Goal: Task Accomplishment & Management: Complete application form

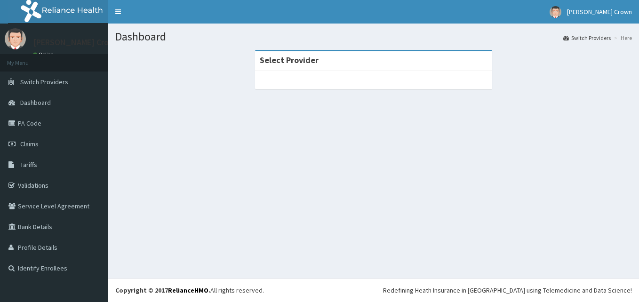
click at [353, 70] on div "Select Provider" at bounding box center [373, 60] width 237 height 19
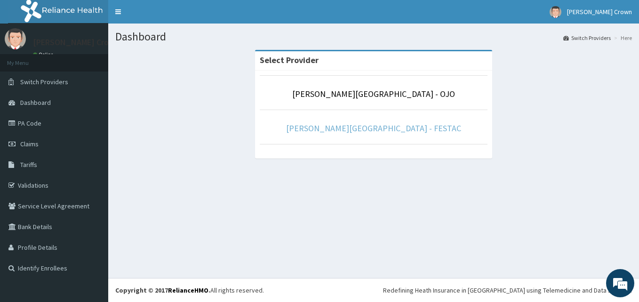
click at [403, 132] on link "Sabo Crown Hospital - FESTAC" at bounding box center [373, 128] width 175 height 11
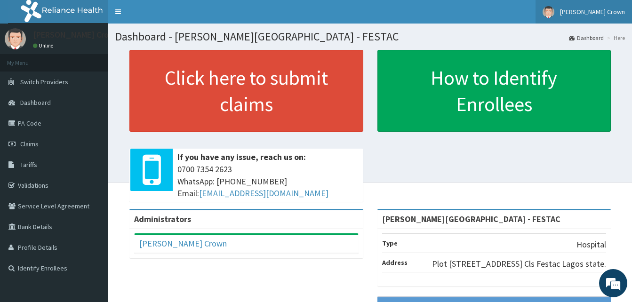
click at [619, 12] on span "[PERSON_NAME] Crown" at bounding box center [592, 12] width 65 height 8
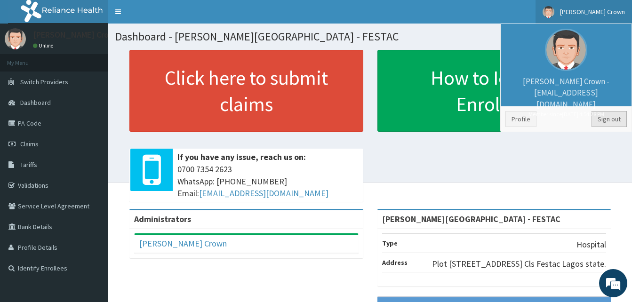
click at [613, 118] on link "Sign out" at bounding box center [609, 119] width 35 height 16
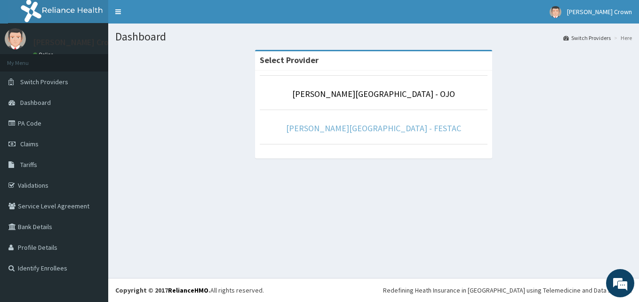
click at [369, 129] on link "Sabo Crown Hospital - FESTAC" at bounding box center [373, 128] width 175 height 11
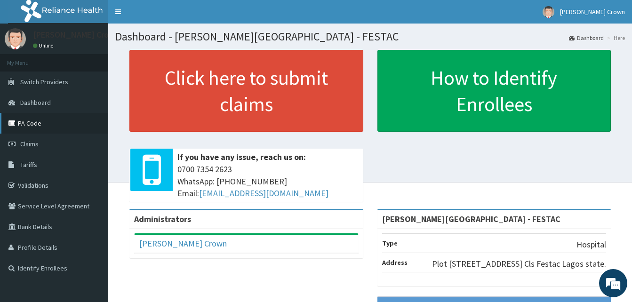
click at [32, 120] on link "PA Code" at bounding box center [54, 123] width 108 height 21
click at [33, 144] on span "Claims" at bounding box center [29, 144] width 18 height 8
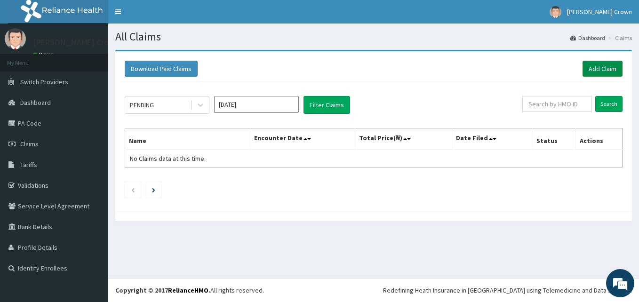
click at [603, 69] on link "Add Claim" at bounding box center [603, 69] width 40 height 16
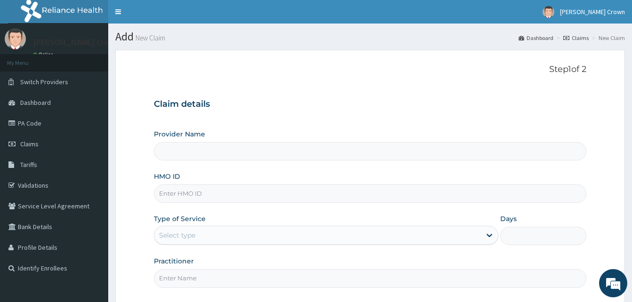
type input "[PERSON_NAME][GEOGRAPHIC_DATA] - FESTAC"
click at [216, 199] on input "HMO ID" at bounding box center [370, 194] width 433 height 18
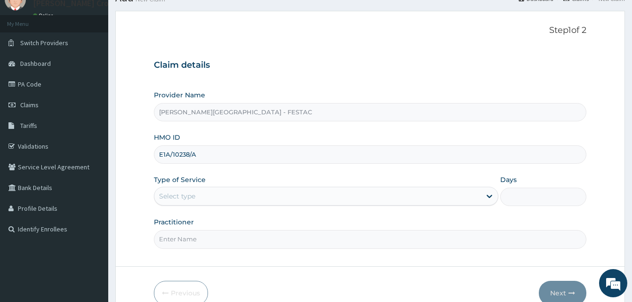
scroll to position [47, 0]
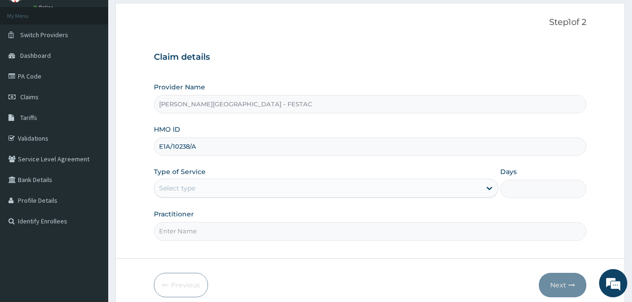
type input "E1A/10238/A"
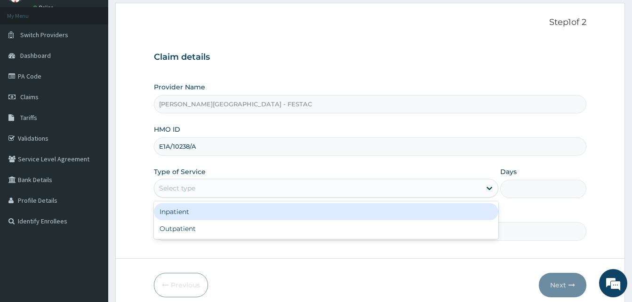
drag, startPoint x: 281, startPoint y: 192, endPoint x: 224, endPoint y: 217, distance: 62.2
click at [280, 191] on div "Select type" at bounding box center [317, 188] width 327 height 15
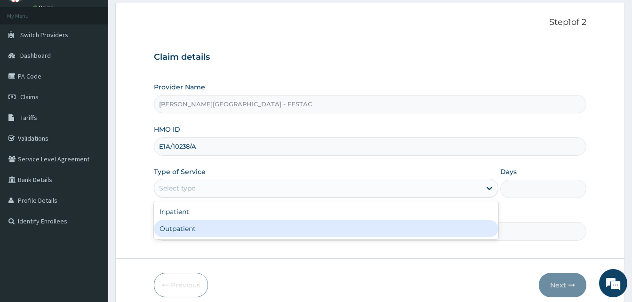
click at [182, 232] on div "Outpatient" at bounding box center [326, 228] width 345 height 17
type input "1"
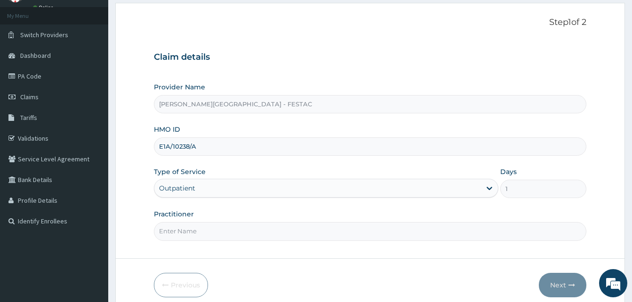
click at [182, 234] on input "Practitioner" at bounding box center [370, 231] width 433 height 18
type input "DR."
click at [569, 280] on button "Next" at bounding box center [563, 285] width 48 height 24
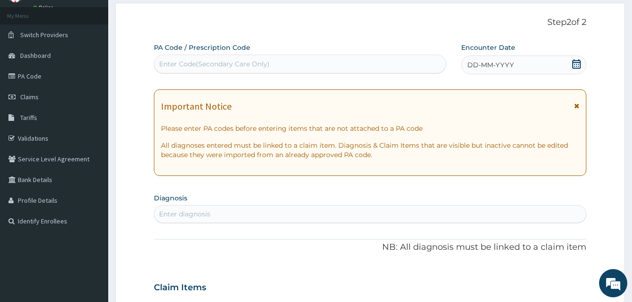
click at [578, 107] on icon at bounding box center [576, 106] width 5 height 7
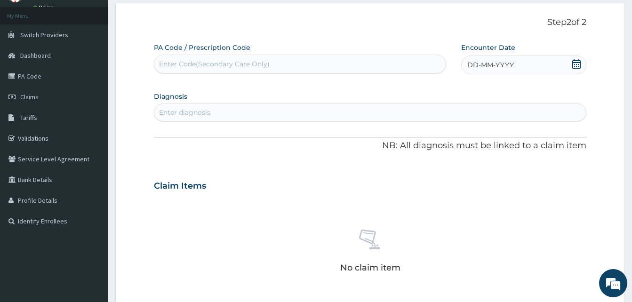
click at [482, 65] on span "DD-MM-YYYY" at bounding box center [491, 64] width 47 height 9
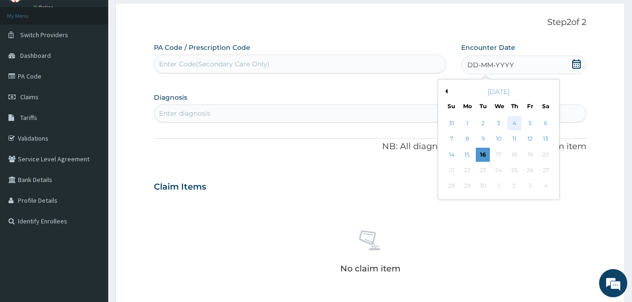
click at [514, 123] on div "4" at bounding box center [515, 123] width 14 height 14
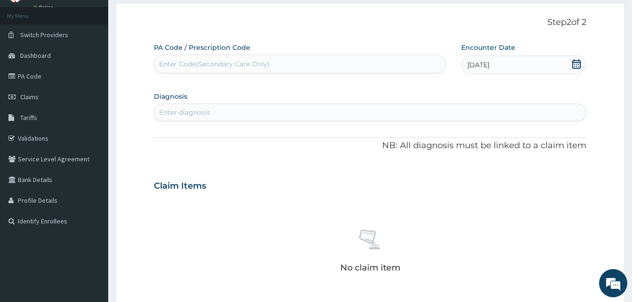
drag, startPoint x: 162, startPoint y: 113, endPoint x: 175, endPoint y: 124, distance: 17.0
click at [164, 113] on div "Enter diagnosis" at bounding box center [184, 112] width 51 height 9
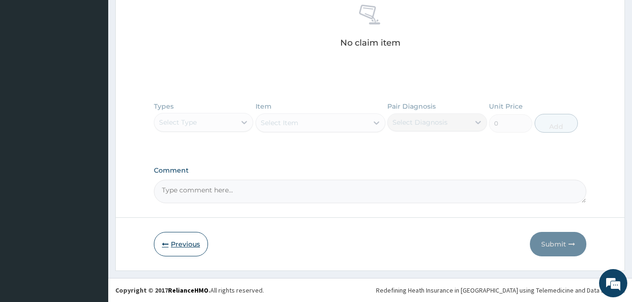
click at [192, 246] on button "Previous" at bounding box center [181, 244] width 54 height 24
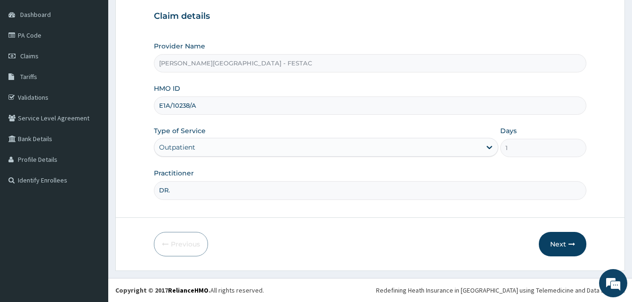
scroll to position [88, 0]
drag, startPoint x: 159, startPoint y: 106, endPoint x: 203, endPoint y: 108, distance: 44.3
click at [203, 108] on input "E1A/10238/A" at bounding box center [370, 106] width 433 height 18
click at [560, 243] on button "Next" at bounding box center [563, 244] width 48 height 24
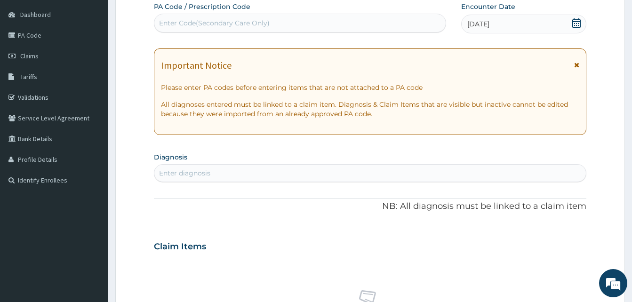
click at [577, 66] on icon at bounding box center [576, 65] width 5 height 7
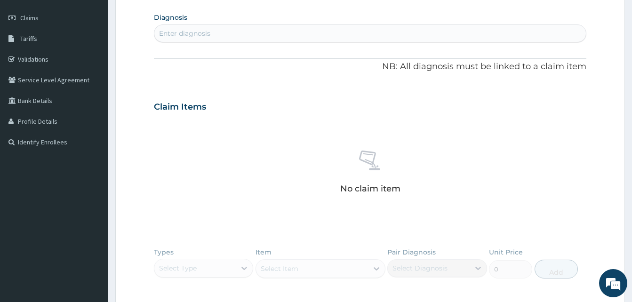
scroll to position [229, 0]
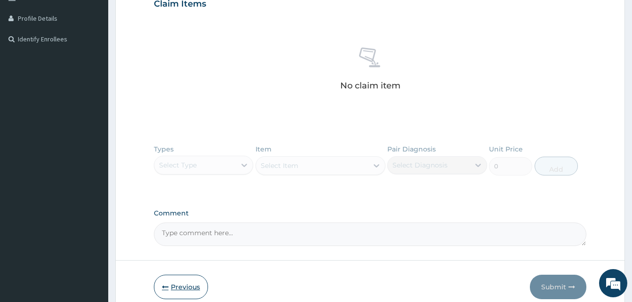
click at [177, 286] on button "Previous" at bounding box center [181, 287] width 54 height 24
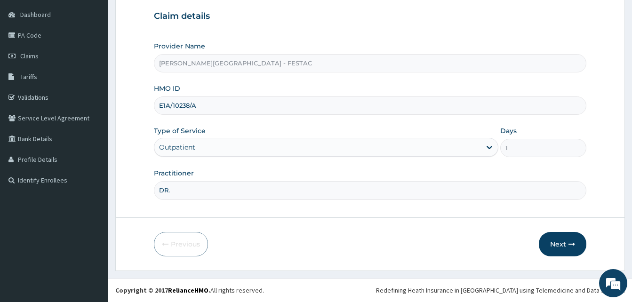
scroll to position [88, 0]
click at [166, 104] on input "E1A/10238/A" at bounding box center [370, 106] width 433 height 18
type input "EIA/10238/A"
click at [565, 243] on button "Next" at bounding box center [563, 244] width 48 height 24
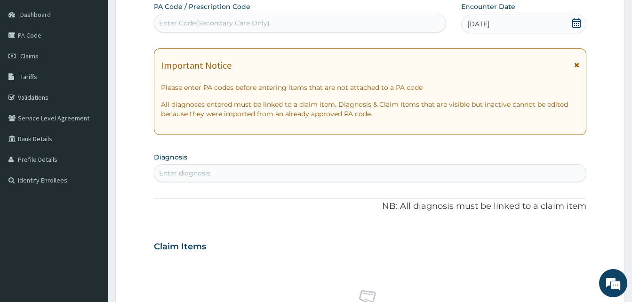
click at [577, 67] on icon at bounding box center [576, 65] width 5 height 7
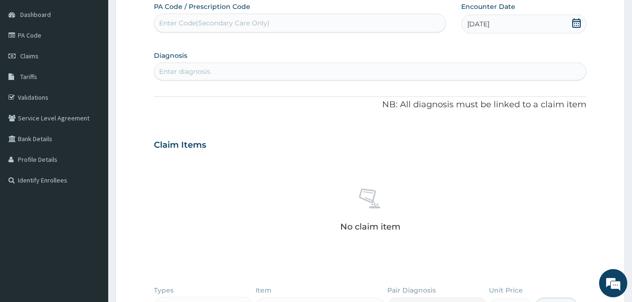
click at [194, 76] on div "Enter diagnosis" at bounding box center [370, 71] width 432 height 15
type input "MALARIA"
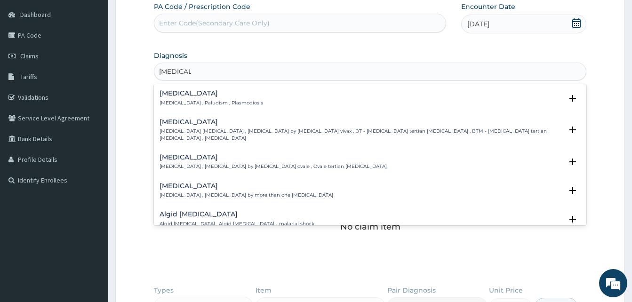
click at [170, 98] on div "Malaria Malaria , Paludism , Plasmodiosis" at bounding box center [212, 98] width 104 height 16
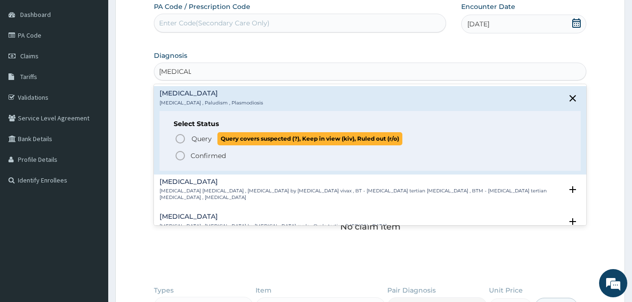
click at [180, 136] on icon "status option query" at bounding box center [180, 138] width 11 height 11
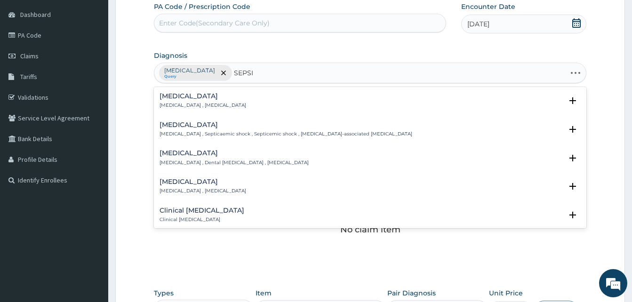
type input "SEPSIS"
click at [176, 102] on div "Sepsis Systemic infection , Sepsis" at bounding box center [203, 101] width 87 height 16
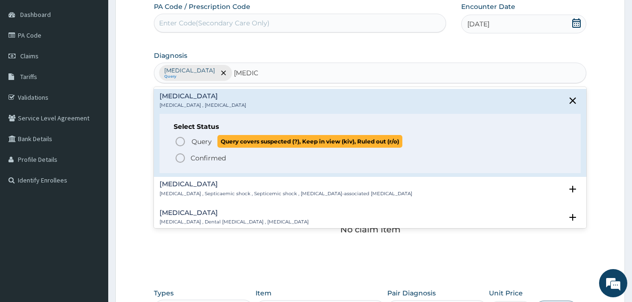
click at [182, 140] on icon "status option query" at bounding box center [180, 141] width 11 height 11
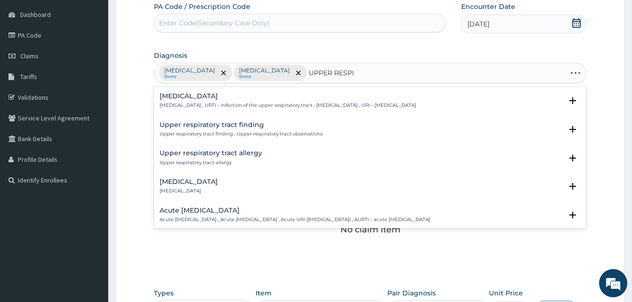
type input "UPPER RESPIR"
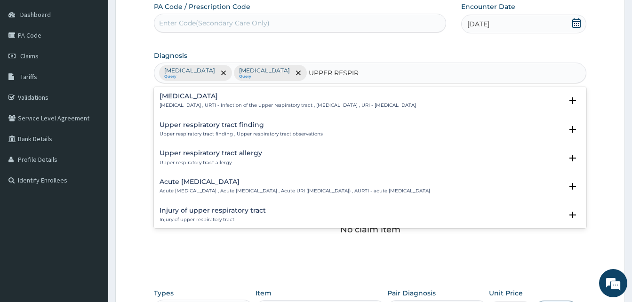
click at [194, 108] on p "Upper respiratory infection , URTI - Infection of the upper respiratory tract ,…" at bounding box center [288, 105] width 257 height 7
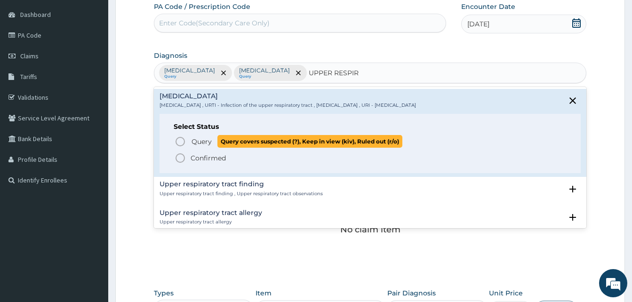
click at [179, 142] on icon "status option query" at bounding box center [180, 141] width 11 height 11
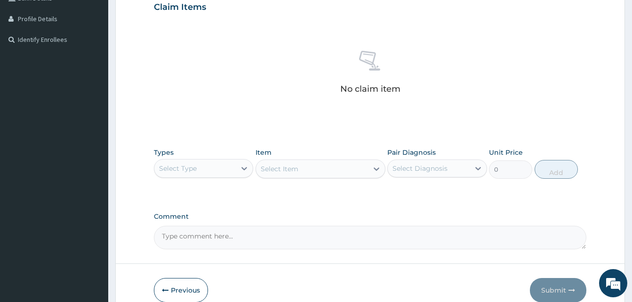
scroll to position [229, 0]
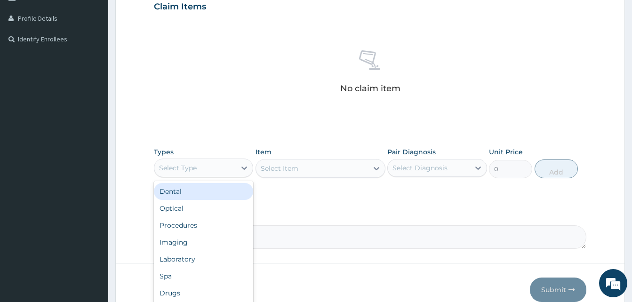
click at [230, 170] on div "Select Type" at bounding box center [194, 168] width 81 height 15
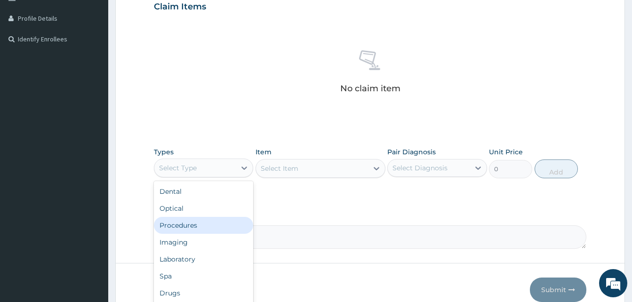
click at [187, 227] on div "Procedures" at bounding box center [203, 225] width 99 height 17
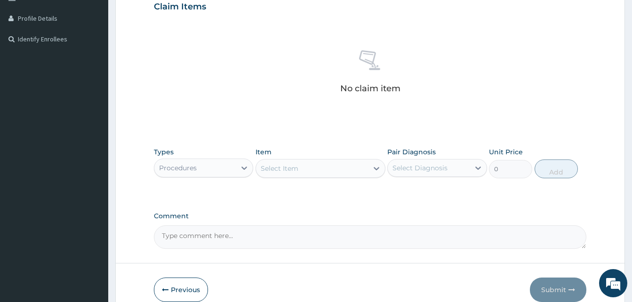
click at [307, 169] on div "Select Item" at bounding box center [312, 168] width 112 height 15
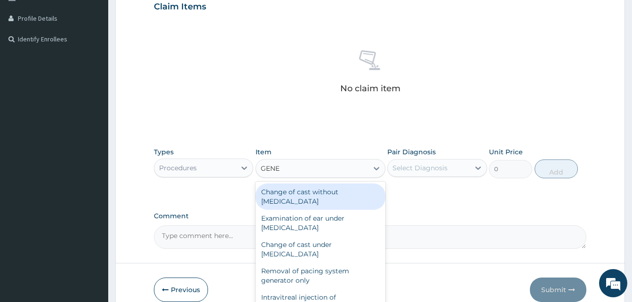
type input "GENER"
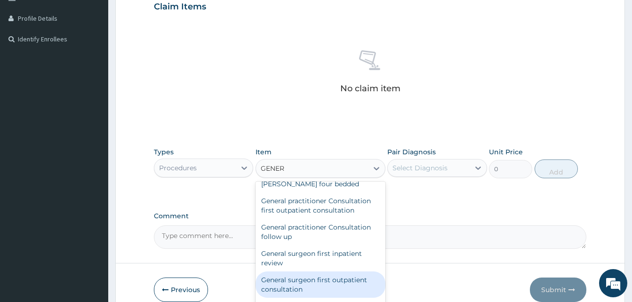
scroll to position [168, 0]
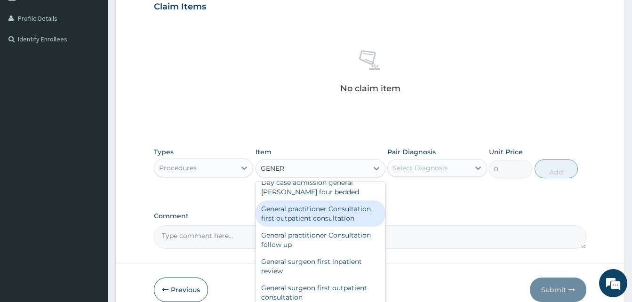
click at [338, 227] on div "General practitioner Consultation first outpatient consultation" at bounding box center [321, 214] width 130 height 26
type input "3000"
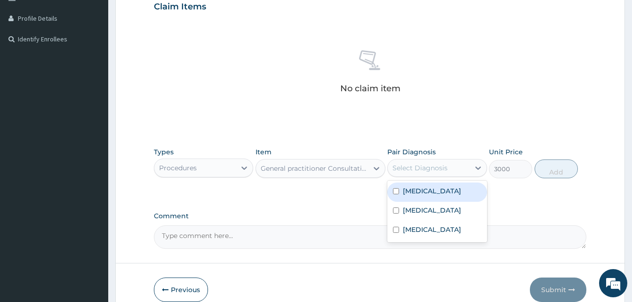
click at [452, 161] on div "Select Diagnosis" at bounding box center [428, 168] width 81 height 15
click at [435, 195] on div "Malaria" at bounding box center [437, 192] width 99 height 19
checkbox input "true"
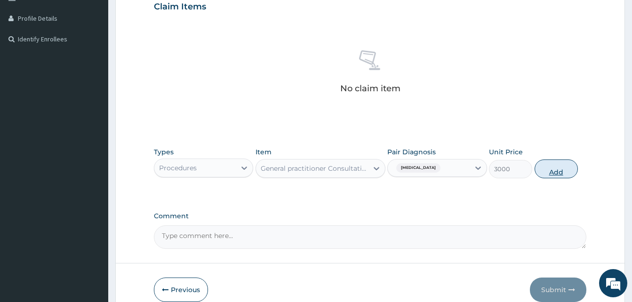
click at [561, 172] on button "Add" at bounding box center [556, 169] width 43 height 19
type input "0"
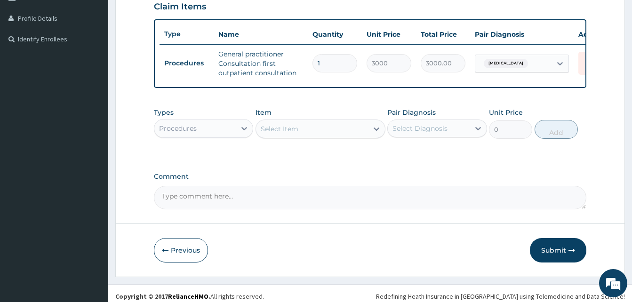
drag, startPoint x: 216, startPoint y: 133, endPoint x: 214, endPoint y: 138, distance: 5.7
click at [216, 134] on div "Procedures" at bounding box center [194, 128] width 81 height 15
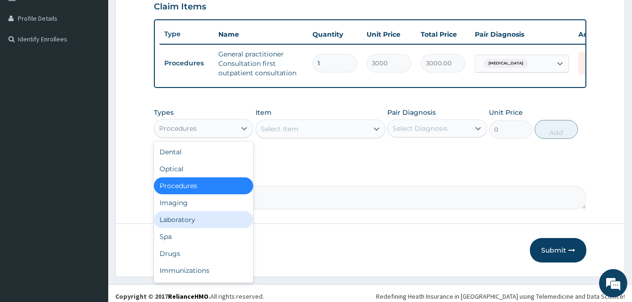
click at [186, 221] on div "Laboratory" at bounding box center [203, 219] width 99 height 17
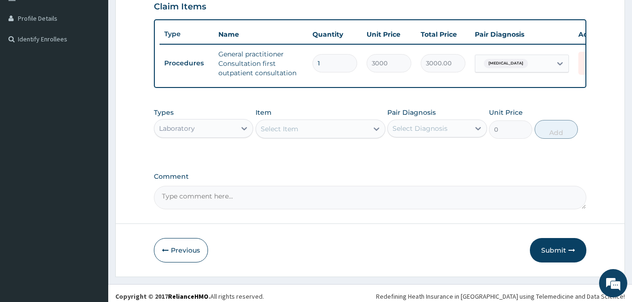
click at [292, 137] on div "Select Item" at bounding box center [312, 128] width 112 height 15
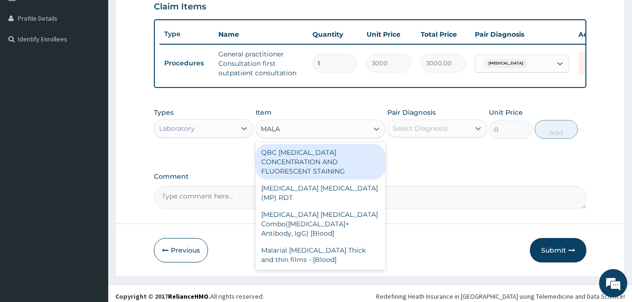
type input "MALAR"
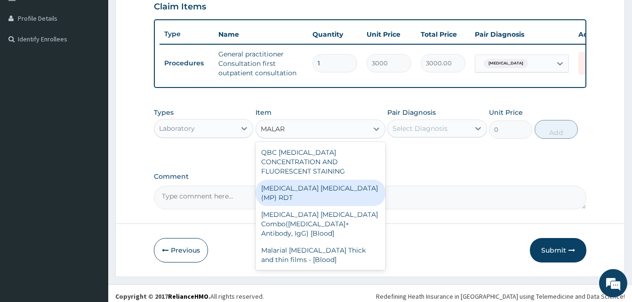
click at [291, 185] on div "MALARIA PARASITE (MP) RDT" at bounding box center [321, 193] width 130 height 26
type input "1500"
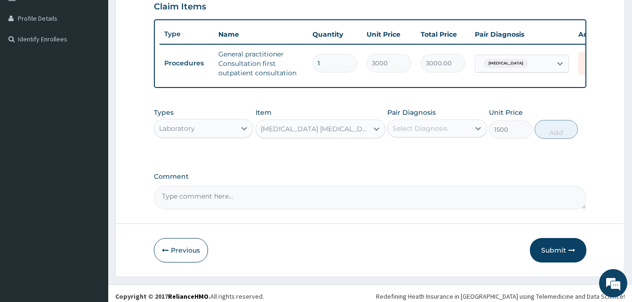
click at [425, 133] on div "Select Diagnosis" at bounding box center [420, 128] width 55 height 9
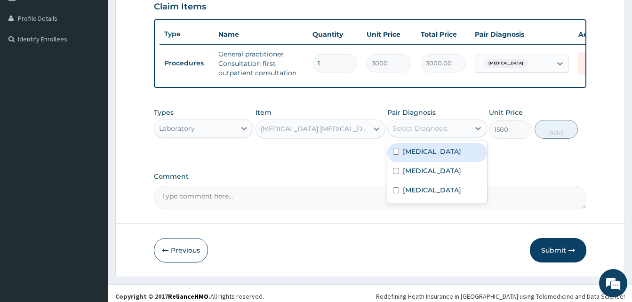
drag, startPoint x: 429, startPoint y: 156, endPoint x: 519, endPoint y: 149, distance: 90.7
click at [433, 157] on div "Malaria" at bounding box center [437, 152] width 99 height 19
checkbox input "true"
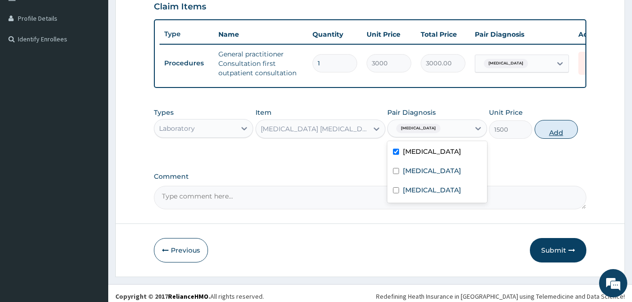
click at [558, 139] on button "Add" at bounding box center [556, 129] width 43 height 19
type input "0"
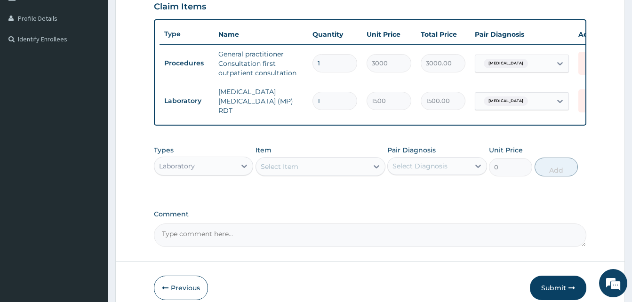
click at [341, 168] on div "Select Item" at bounding box center [312, 166] width 112 height 15
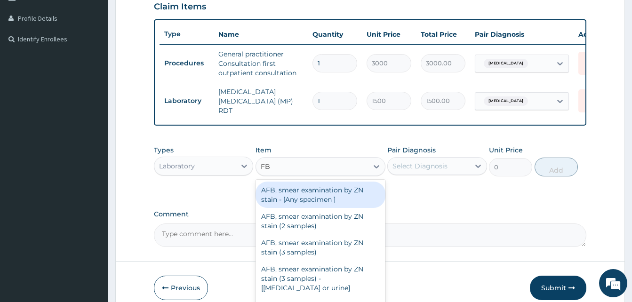
type input "FBC"
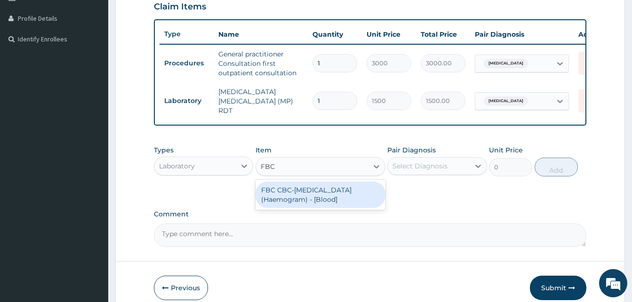
click at [311, 201] on div "FBC CBC-Complete Blood Count (Haemogram) - [Blood]" at bounding box center [321, 195] width 130 height 26
type input "3000"
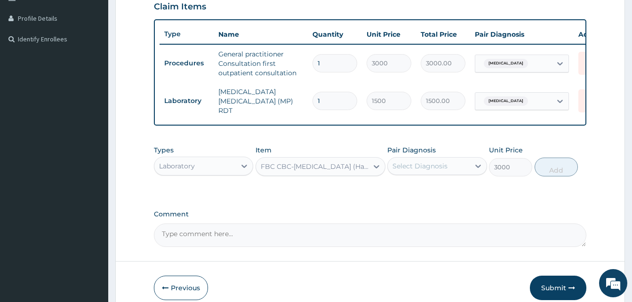
click at [414, 171] on div "Select Diagnosis" at bounding box center [420, 166] width 55 height 9
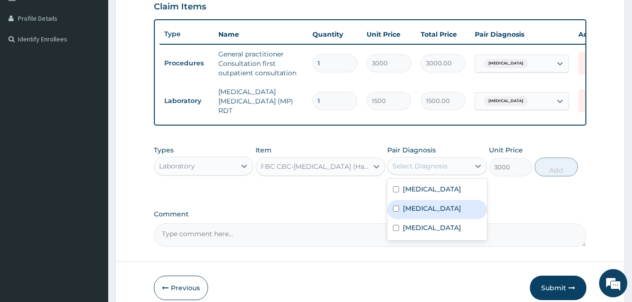
click at [413, 209] on label "Sepsis" at bounding box center [432, 208] width 58 height 9
checkbox input "true"
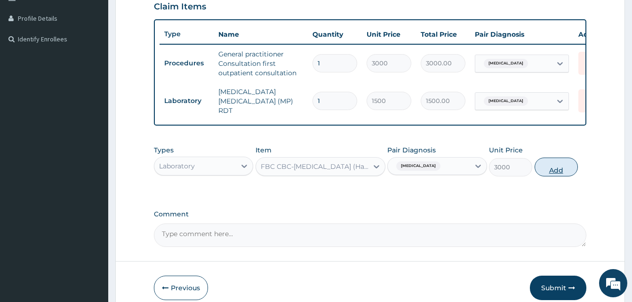
click at [565, 174] on button "Add" at bounding box center [556, 167] width 43 height 19
type input "0"
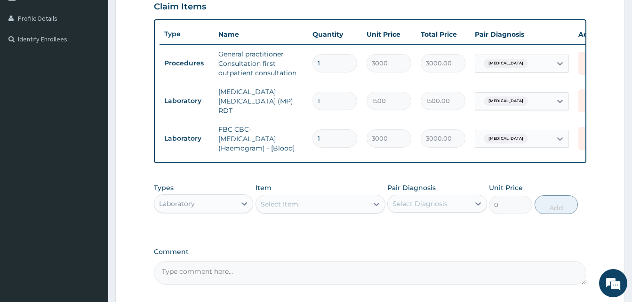
click at [213, 206] on div "Laboratory" at bounding box center [194, 203] width 81 height 15
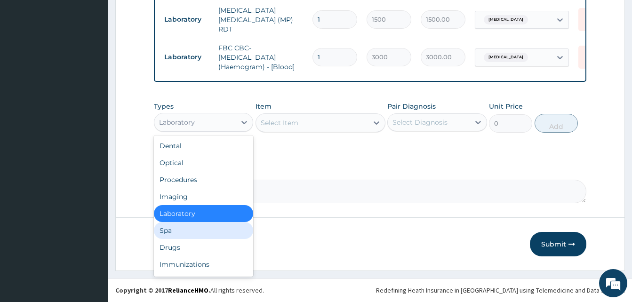
scroll to position [313, 0]
click at [173, 246] on div "Drugs" at bounding box center [203, 247] width 99 height 17
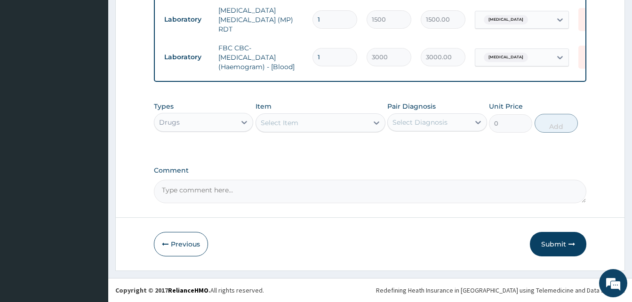
click at [328, 120] on div "Select Item" at bounding box center [312, 122] width 112 height 15
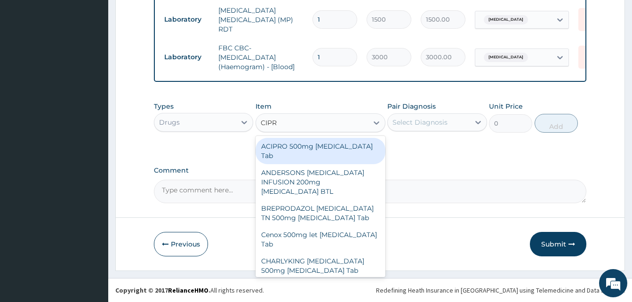
type input "CIPRO"
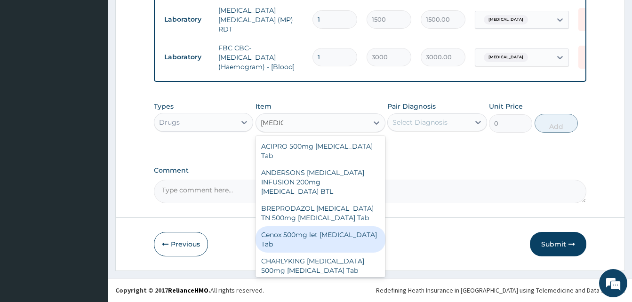
scroll to position [47, 0]
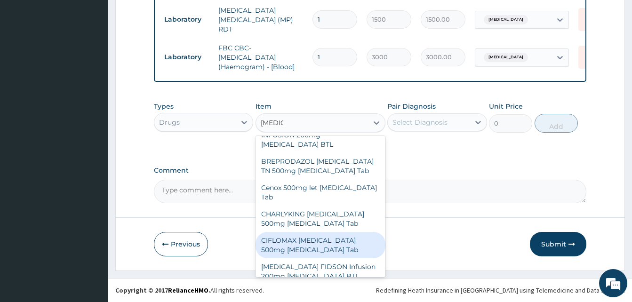
click at [333, 235] on div "CIFLOMAX CIPRO 500mg Ciprofloxacin Tab" at bounding box center [321, 245] width 130 height 26
type input "201.25"
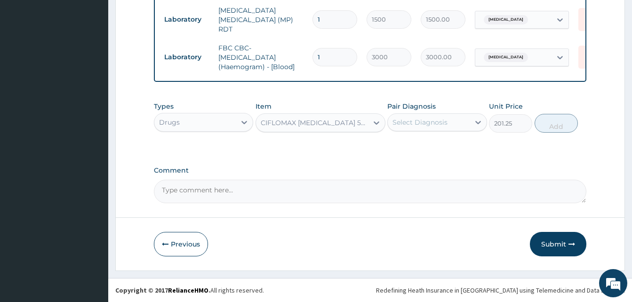
click at [429, 123] on div "Select Diagnosis" at bounding box center [420, 122] width 55 height 9
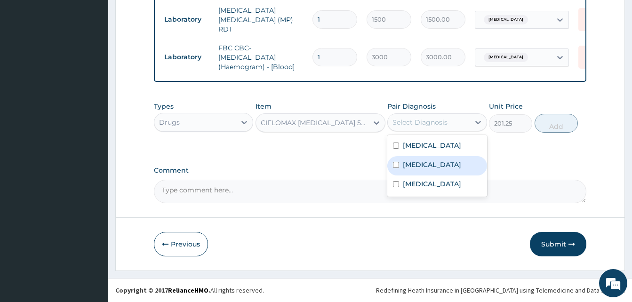
click at [416, 166] on label "Sepsis" at bounding box center [432, 164] width 58 height 9
checkbox input "true"
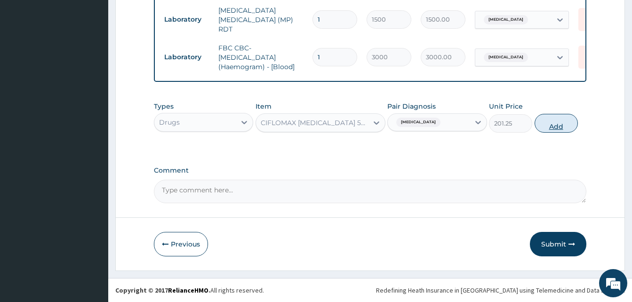
click at [554, 130] on button "Add" at bounding box center [556, 123] width 43 height 19
type input "0"
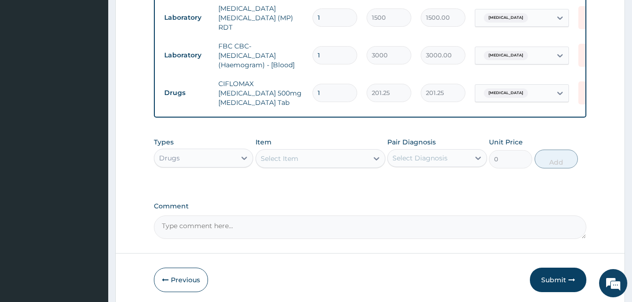
type input "10"
type input "2012.50"
type input "10"
click at [308, 155] on div "Select Item" at bounding box center [312, 158] width 112 height 15
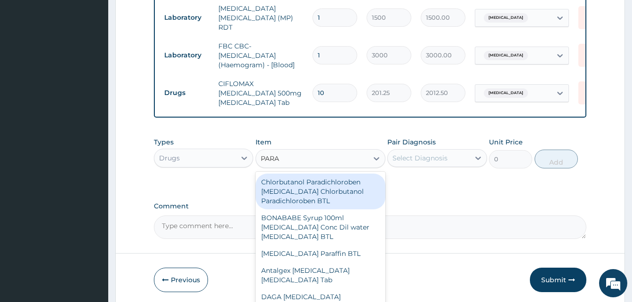
type input "PARAC"
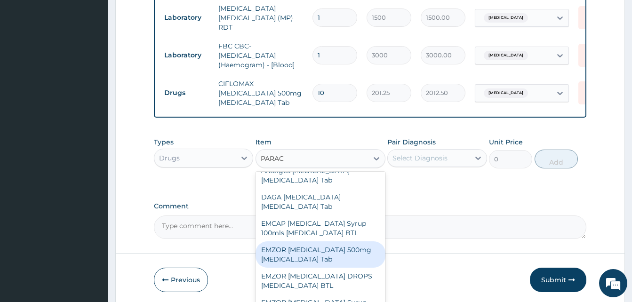
click at [335, 251] on div "EMZOR PARACETAMOL 500mg Acetaminophen Tab" at bounding box center [321, 255] width 130 height 26
type input "11.5"
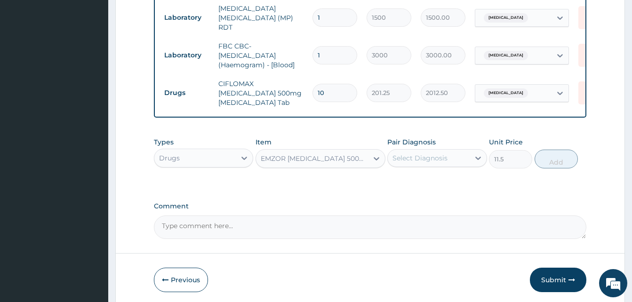
click at [458, 156] on div "Select Diagnosis" at bounding box center [428, 158] width 81 height 15
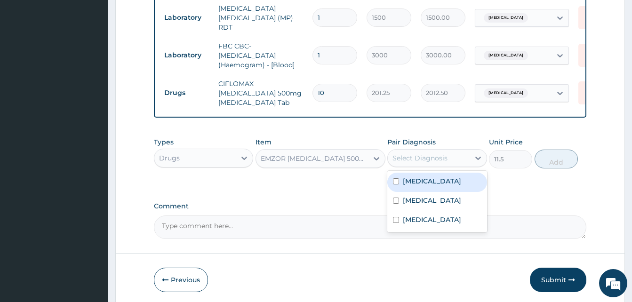
click at [439, 180] on div "Malaria" at bounding box center [437, 182] width 99 height 19
checkbox input "true"
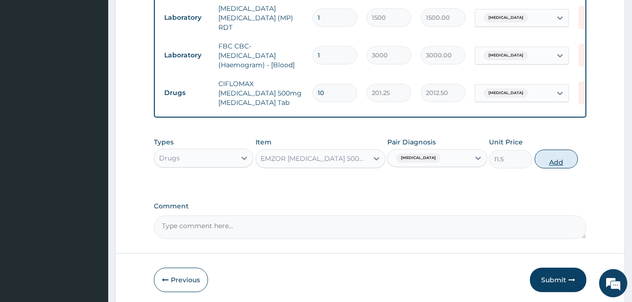
click at [555, 157] on button "Add" at bounding box center [556, 159] width 43 height 19
type input "0"
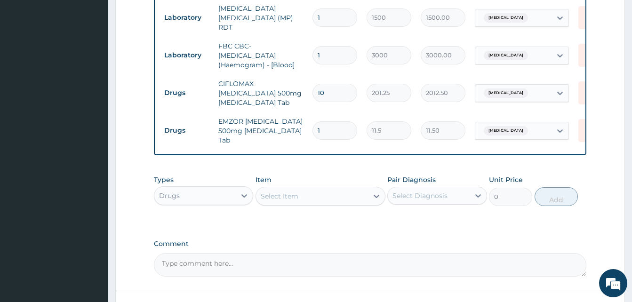
type input "18"
type input "207.00"
type input "18"
click at [307, 200] on div "Select Item" at bounding box center [312, 196] width 112 height 15
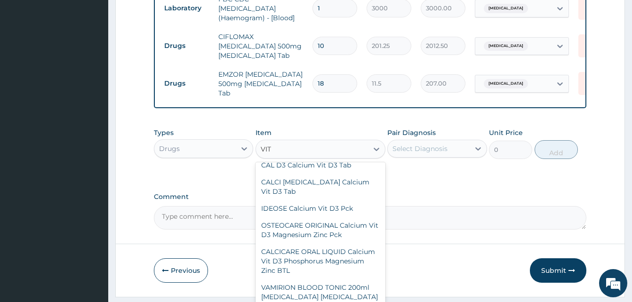
scroll to position [0, 0]
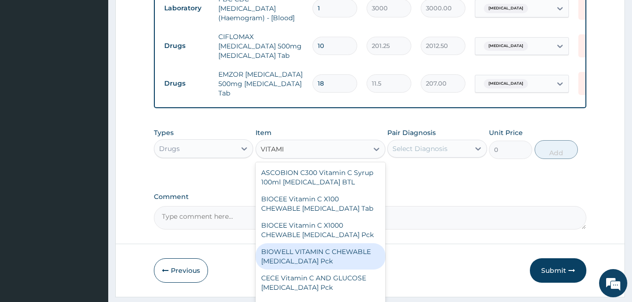
type input "VITAMIN"
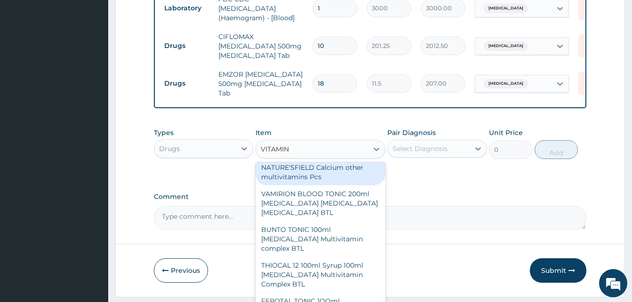
scroll to position [801, 0]
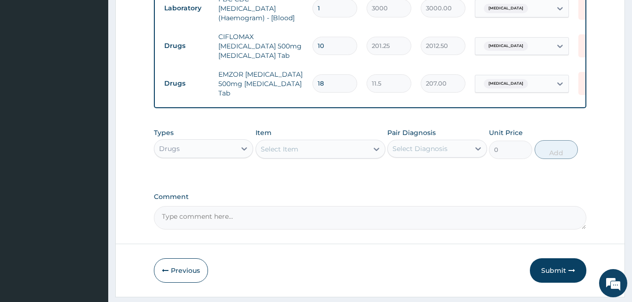
drag, startPoint x: 292, startPoint y: 143, endPoint x: 285, endPoint y: 145, distance: 7.3
click at [285, 145] on div "Select Item" at bounding box center [312, 149] width 112 height 15
click at [286, 146] on div "Select Item" at bounding box center [280, 149] width 38 height 9
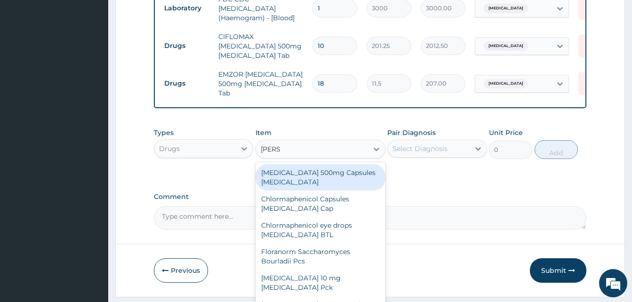
type input "LORAT"
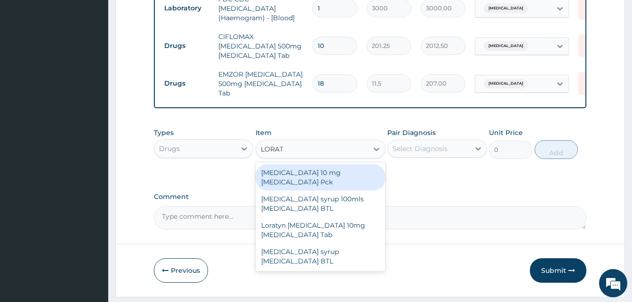
click at [341, 170] on div "LORATADINE 10 mg Loratadine Pck" at bounding box center [321, 177] width 130 height 26
type input "805"
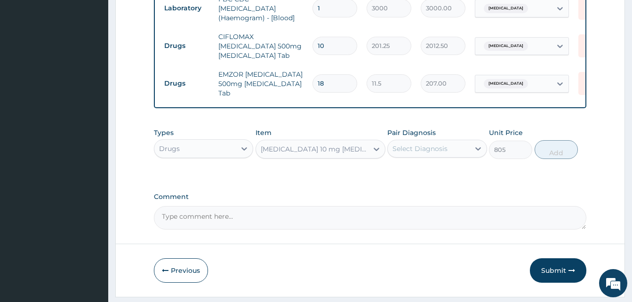
click at [429, 149] on div "Select Diagnosis" at bounding box center [420, 148] width 55 height 9
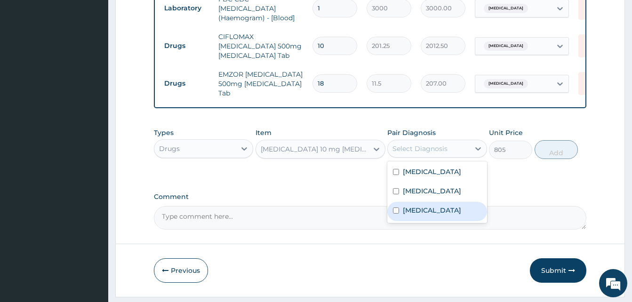
click at [424, 215] on label "Upper respiratory infection" at bounding box center [432, 210] width 58 height 9
checkbox input "true"
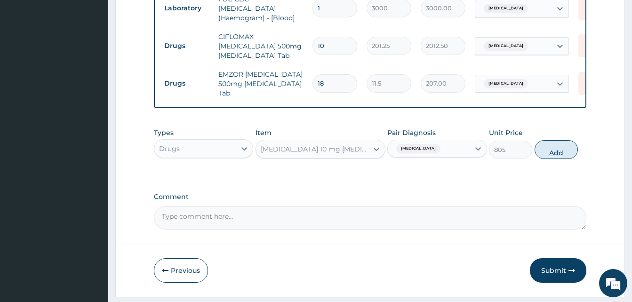
click at [566, 145] on button "Add" at bounding box center [556, 149] width 43 height 19
type input "0"
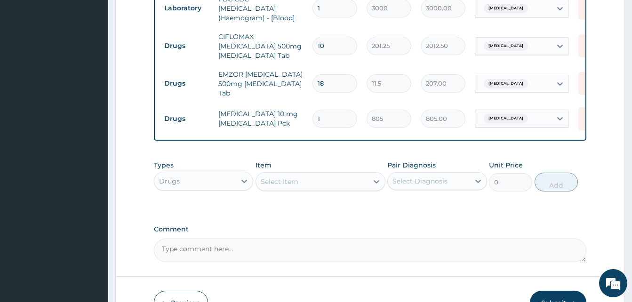
type input "0.00"
type input "5"
type input "4025.00"
type input "5"
click at [332, 181] on div "Select Item" at bounding box center [312, 181] width 112 height 15
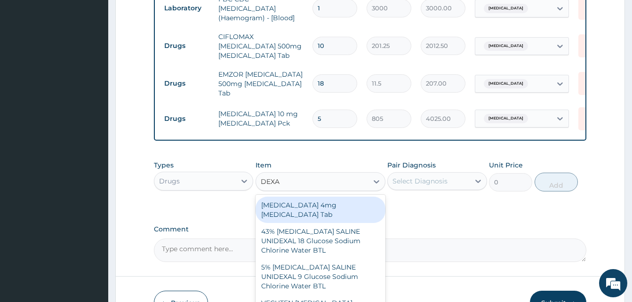
type input "DEXAM"
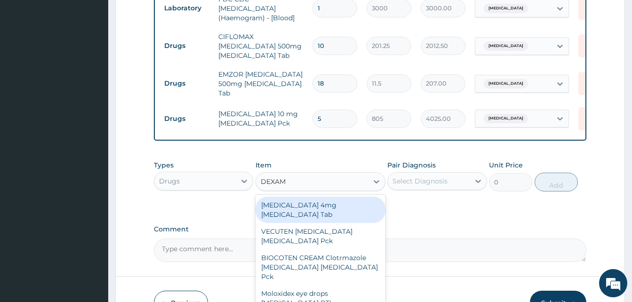
click at [313, 212] on div "Dexamethasone 4mg Dexamethasone Tab" at bounding box center [321, 210] width 130 height 26
type input "437"
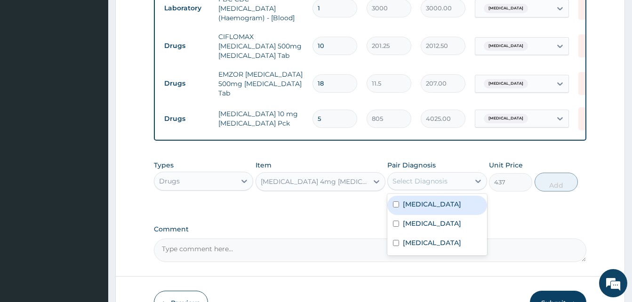
click at [416, 177] on div "Select Diagnosis" at bounding box center [420, 181] width 55 height 9
drag, startPoint x: 426, startPoint y: 197, endPoint x: 431, endPoint y: 197, distance: 5.2
click at [427, 200] on label "Malaria" at bounding box center [432, 204] width 58 height 9
checkbox input "true"
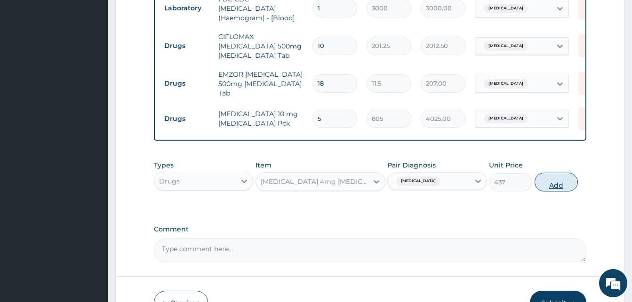
click at [557, 182] on button "Add" at bounding box center [556, 182] width 43 height 19
type input "0"
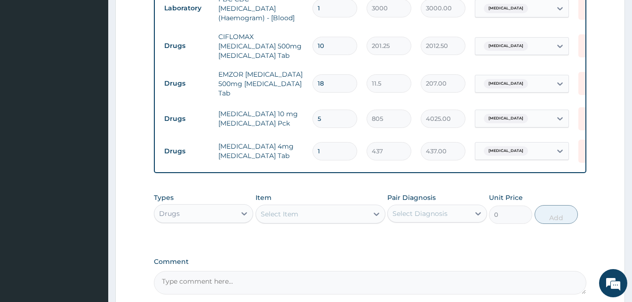
type input "0.00"
type input "6"
type input "2622.00"
type input "6"
click at [337, 214] on div "Select Item" at bounding box center [312, 214] width 112 height 15
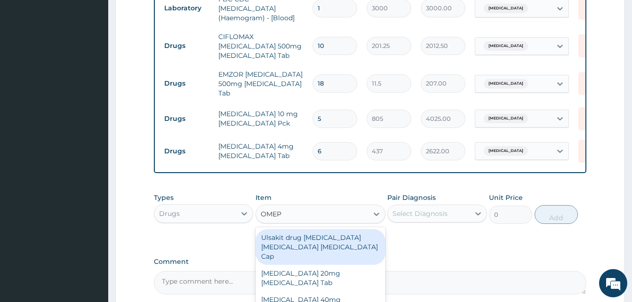
type input "OMEPR"
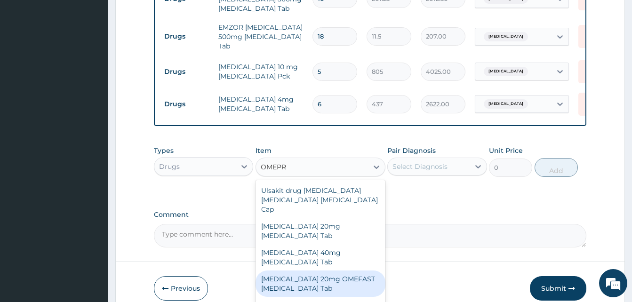
click at [344, 271] on div "OMEPRAZOLE 20mg OMEFAST Omeprazole Tab" at bounding box center [321, 284] width 130 height 26
type input "621"
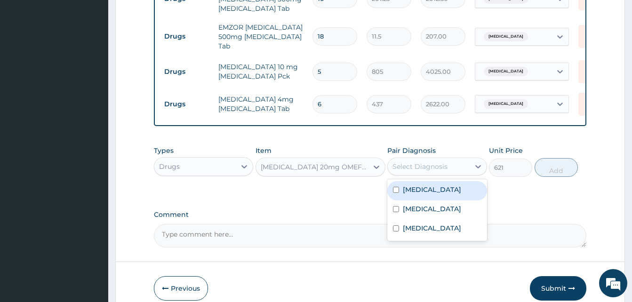
click at [417, 168] on div "Select Diagnosis" at bounding box center [428, 166] width 81 height 15
click at [340, 169] on div "OMEPRAZOLE 20mg OMEFAST Omeprazole Tab" at bounding box center [312, 167] width 112 height 15
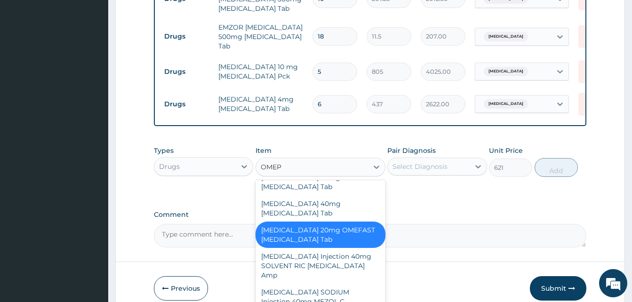
scroll to position [0, 0]
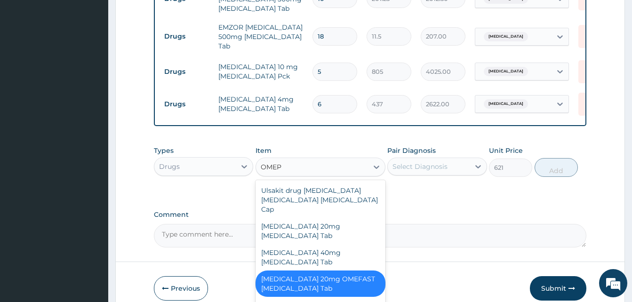
type input "OMEPR"
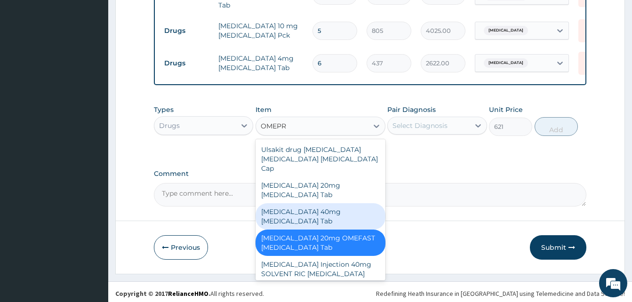
scroll to position [11, 0]
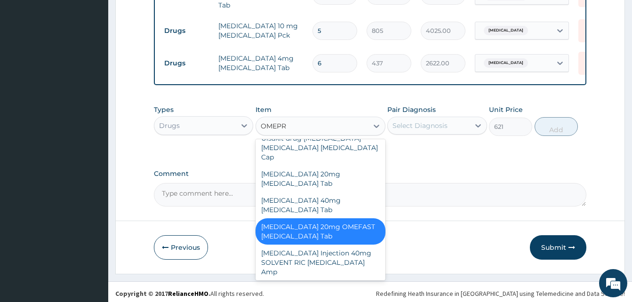
click at [340, 218] on div "OMEPRAZOLE 20mg OMEFAST Omeprazole Tab" at bounding box center [321, 231] width 130 height 26
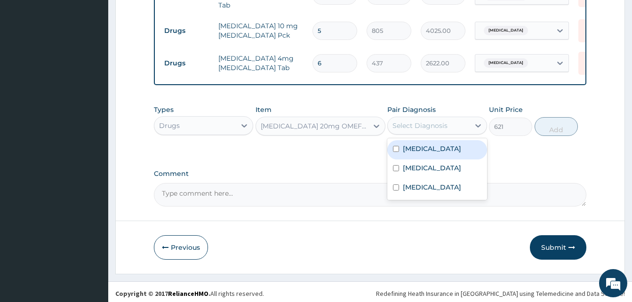
click at [422, 121] on div "Select Diagnosis" at bounding box center [420, 125] width 55 height 9
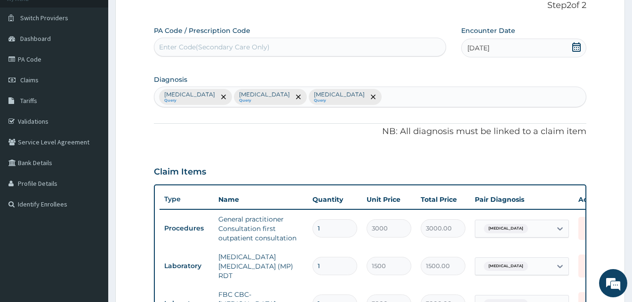
scroll to position [24, 0]
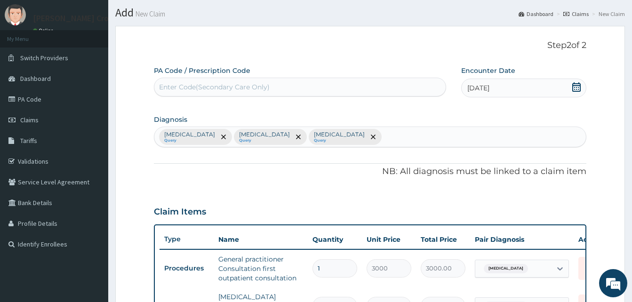
click at [352, 136] on div "Malaria Query Sepsis Query Upper respiratory infection Query" at bounding box center [370, 137] width 432 height 20
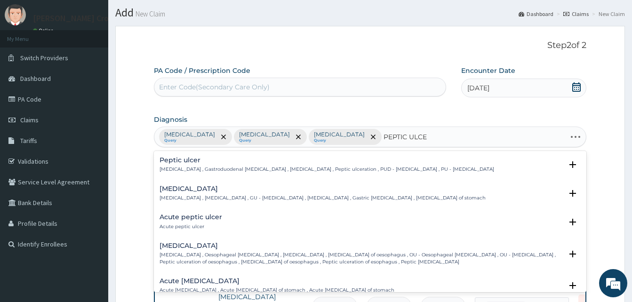
type input "PEPTIC ULCER"
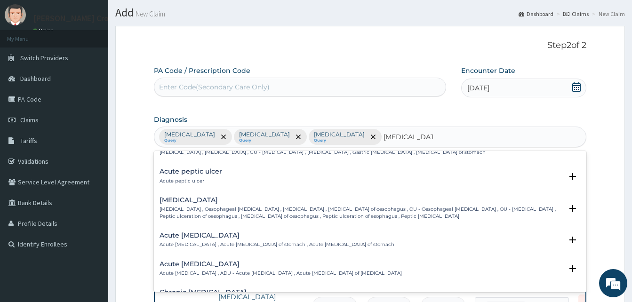
scroll to position [47, 0]
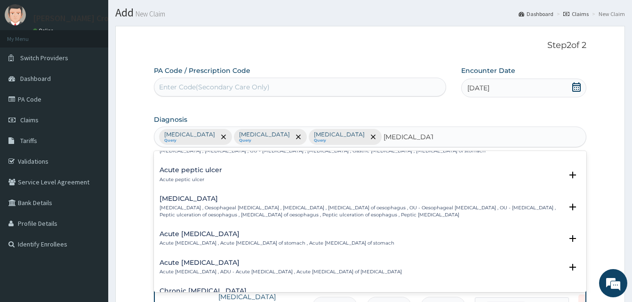
click at [195, 238] on div "Acute gastric ulcer Acute gastric ulcer , Acute ulcer of stomach , Acute peptic…" at bounding box center [277, 239] width 235 height 16
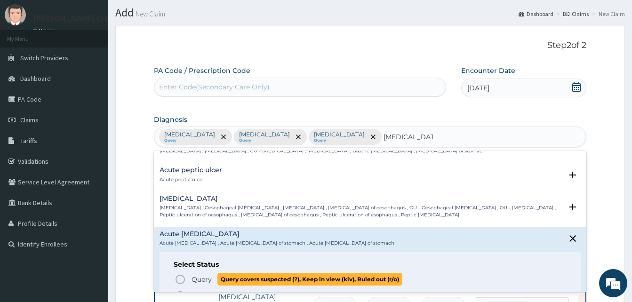
click at [178, 277] on icon "status option query" at bounding box center [180, 279] width 11 height 11
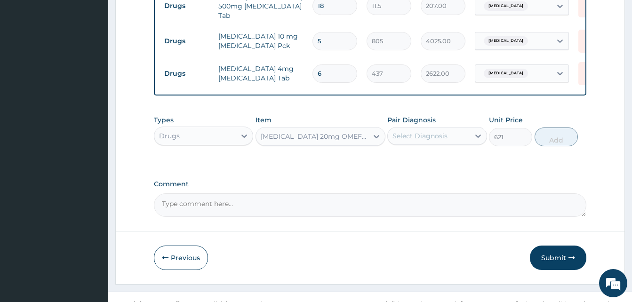
scroll to position [448, 0]
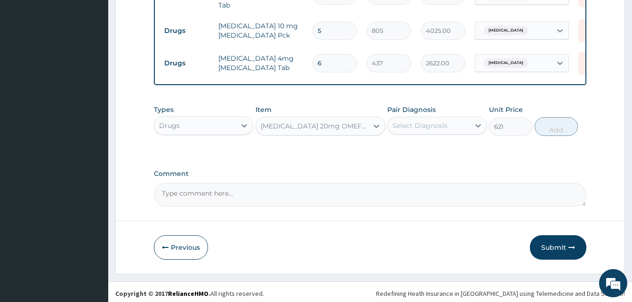
click at [348, 135] on div "Types Drugs Item OMEPRAZOLE 20mg OMEFAST Omeprazole Tab Pair Diagnosis Select D…" at bounding box center [370, 120] width 433 height 40
click at [347, 121] on div "OMEPRAZOLE 20mg OMEFAST Omeprazole Tab" at bounding box center [315, 125] width 108 height 9
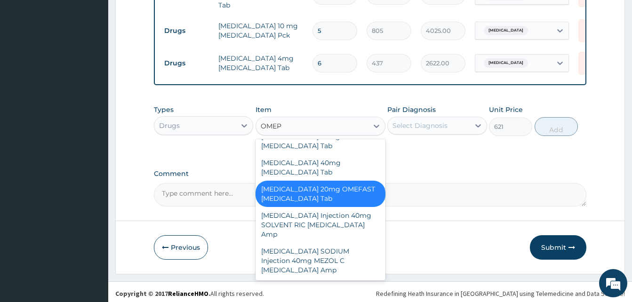
scroll to position [0, 0]
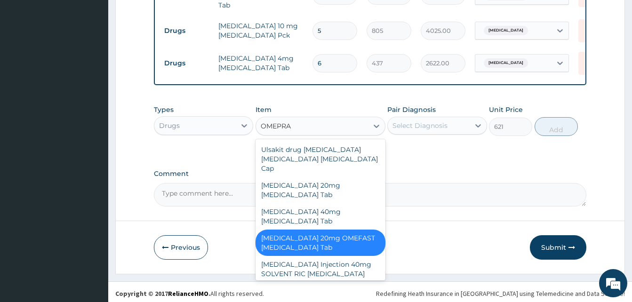
type input "OMEPRAZ"
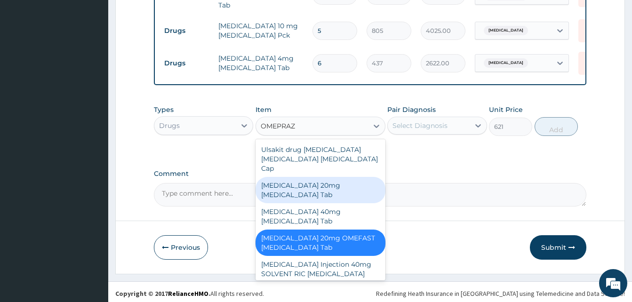
click at [342, 177] on div "NEXIUM 20mg Esomeprazole Tab" at bounding box center [321, 190] width 130 height 26
type input "7705"
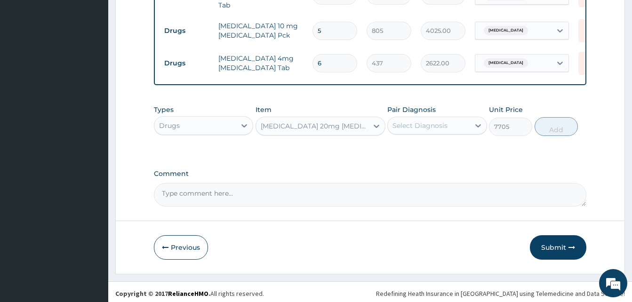
click at [313, 127] on div "NEXIUM 20mg Esomeprazole Tab" at bounding box center [315, 125] width 108 height 9
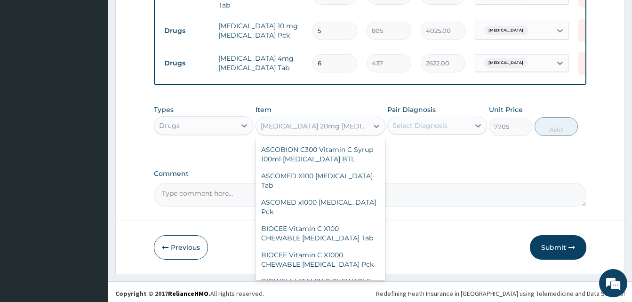
scroll to position [37265, 0]
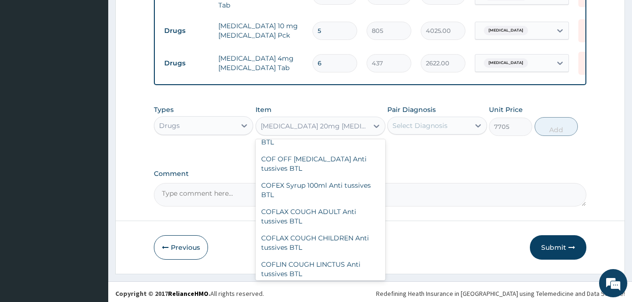
click at [313, 130] on div "NEXIUM 20mg Esomeprazole Tab" at bounding box center [321, 126] width 130 height 19
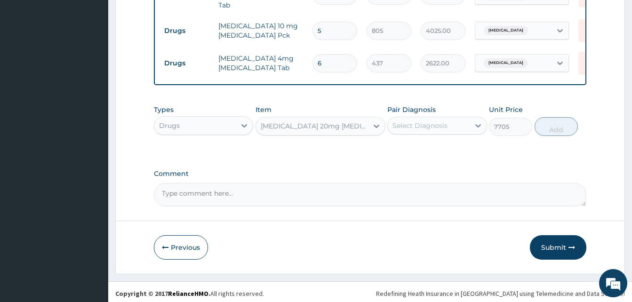
click at [314, 130] on div "NEXIUM 20mg Esomeprazole Tab" at bounding box center [321, 126] width 130 height 19
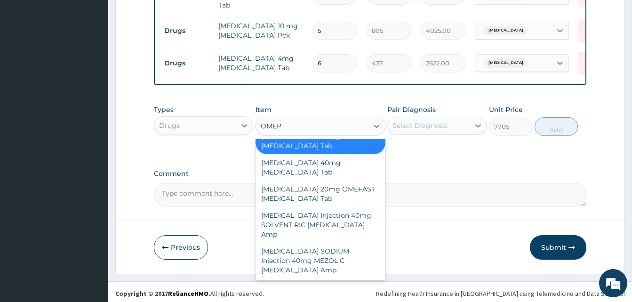
scroll to position [0, 0]
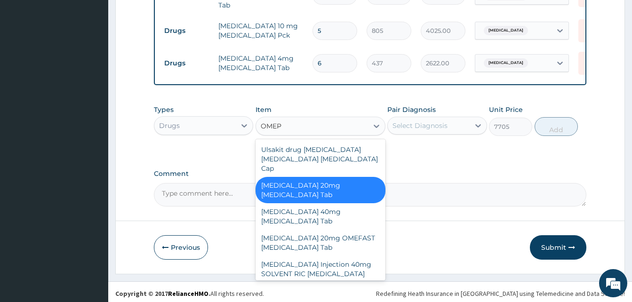
type input "OMEPR"
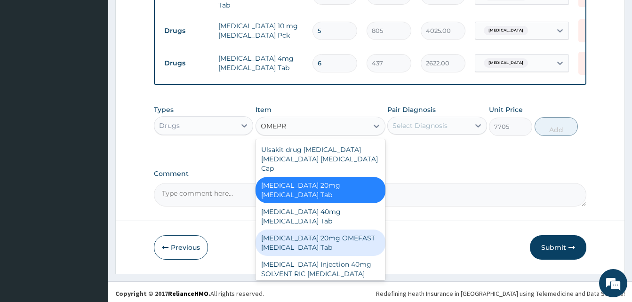
click at [334, 230] on div "OMEPRAZOLE 20mg OMEFAST Omeprazole Tab" at bounding box center [321, 243] width 130 height 26
type input "621"
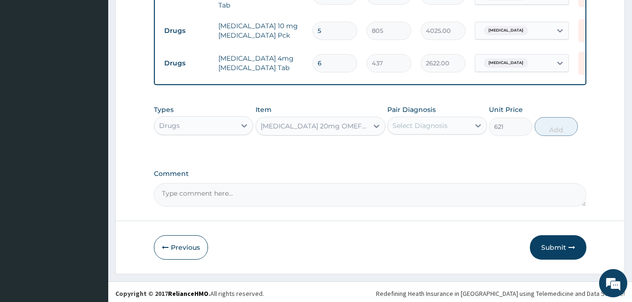
click at [445, 126] on div "Select Diagnosis" at bounding box center [420, 125] width 55 height 9
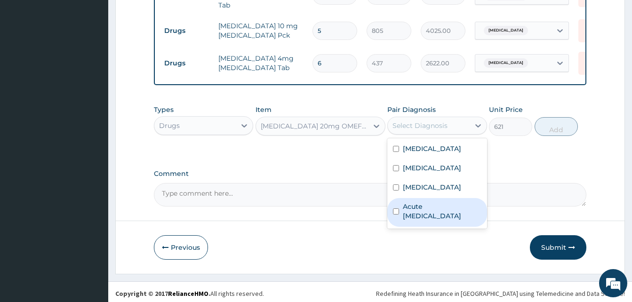
click at [427, 215] on label "Acute gastric ulcer" at bounding box center [442, 211] width 78 height 19
checkbox input "true"
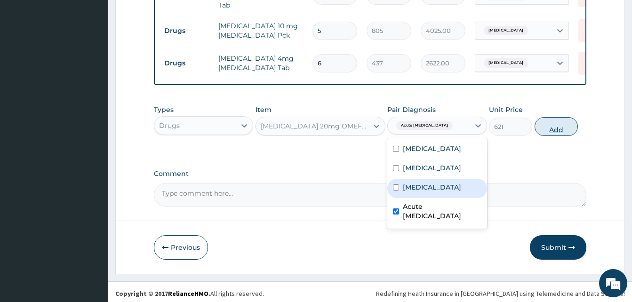
click at [559, 118] on button "Add" at bounding box center [556, 126] width 43 height 19
type input "0"
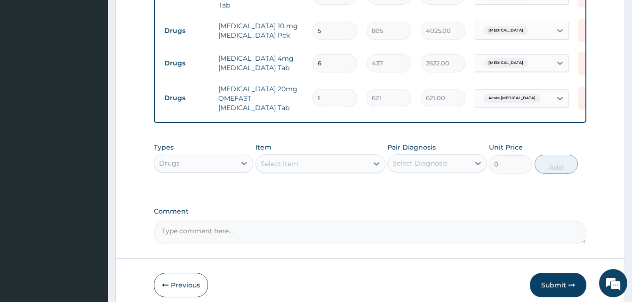
type input "10"
type input "6210.00"
type input "10"
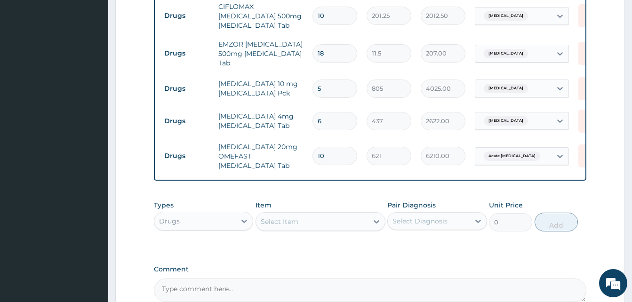
scroll to position [485, 0]
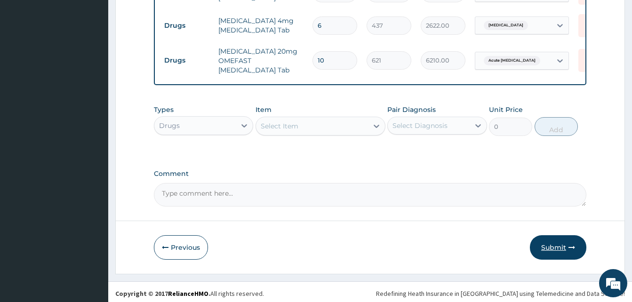
click at [564, 245] on button "Submit" at bounding box center [558, 247] width 57 height 24
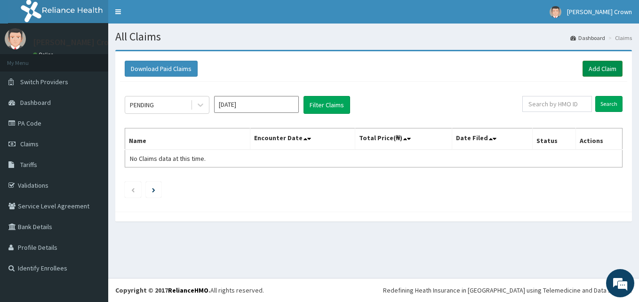
click at [608, 73] on link "Add Claim" at bounding box center [603, 69] width 40 height 16
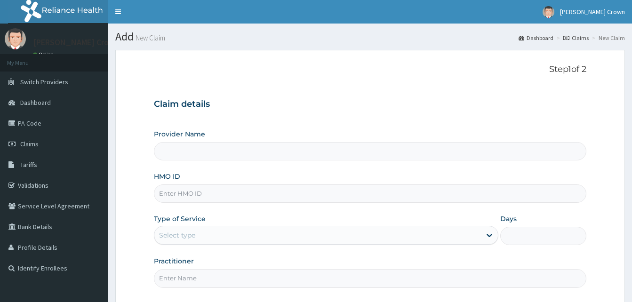
click at [203, 196] on input "HMO ID" at bounding box center [370, 194] width 433 height 18
paste input "EIA/10238/A"
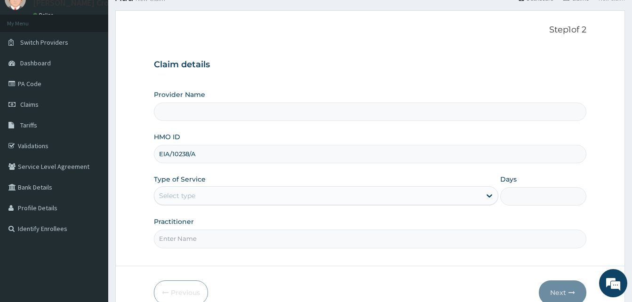
scroll to position [88, 0]
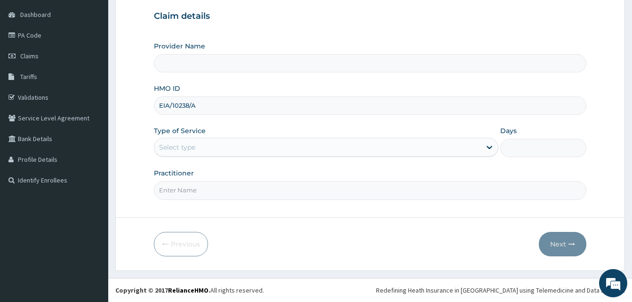
type input "EIA/10238/A"
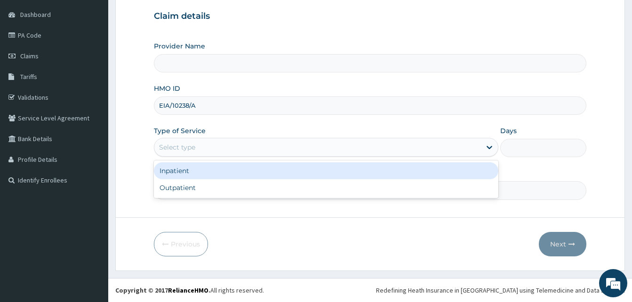
click at [209, 145] on div "Select type" at bounding box center [317, 147] width 327 height 15
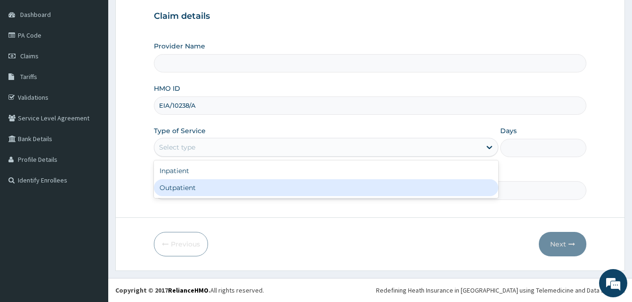
click at [189, 189] on div "Outpatient" at bounding box center [326, 187] width 345 height 17
type input "1"
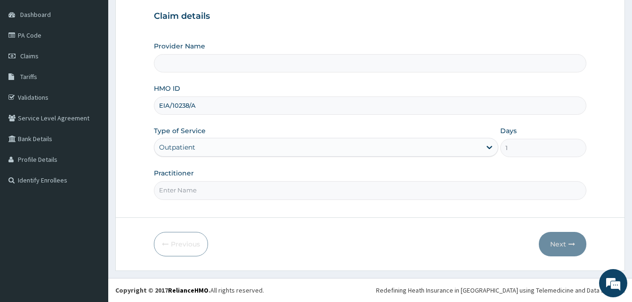
click at [194, 188] on input "Practitioner" at bounding box center [370, 190] width 433 height 18
type input "[PERSON_NAME][GEOGRAPHIC_DATA] - FESTAC"
type input "DR."
click at [562, 243] on button "Next" at bounding box center [563, 244] width 48 height 24
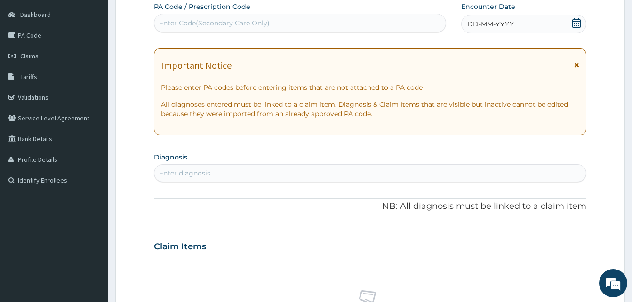
click at [576, 66] on icon at bounding box center [576, 65] width 5 height 7
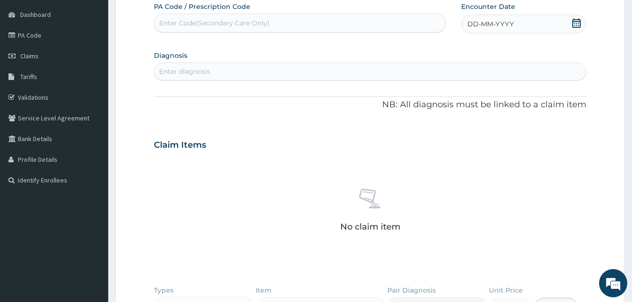
scroll to position [0, 0]
click at [223, 23] on div "Enter Code(Secondary Care Only)" at bounding box center [214, 22] width 111 height 9
paste input "PA/7D6A73"
type input "PA/7D6A73"
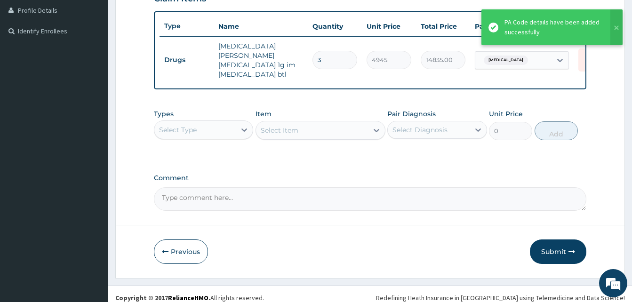
click at [549, 244] on button "Submit" at bounding box center [558, 252] width 57 height 24
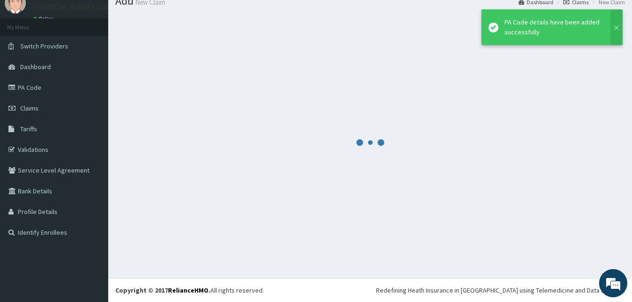
scroll to position [36, 0]
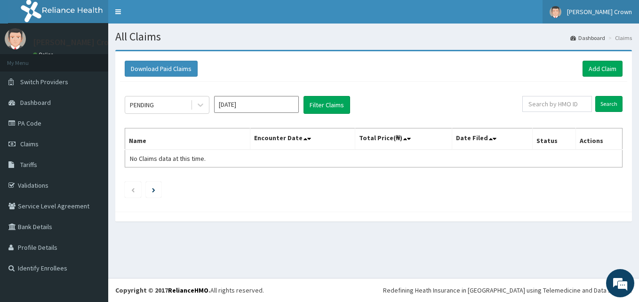
drag, startPoint x: 620, startPoint y: 15, endPoint x: 615, endPoint y: 20, distance: 6.7
click at [620, 15] on span "[PERSON_NAME] Crown" at bounding box center [599, 12] width 65 height 8
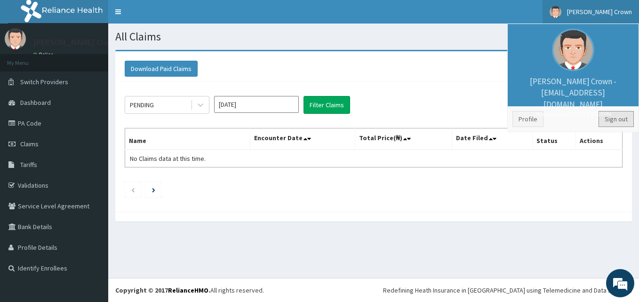
click at [626, 123] on link "Sign out" at bounding box center [616, 119] width 35 height 16
